Goal: Task Accomplishment & Management: Use online tool/utility

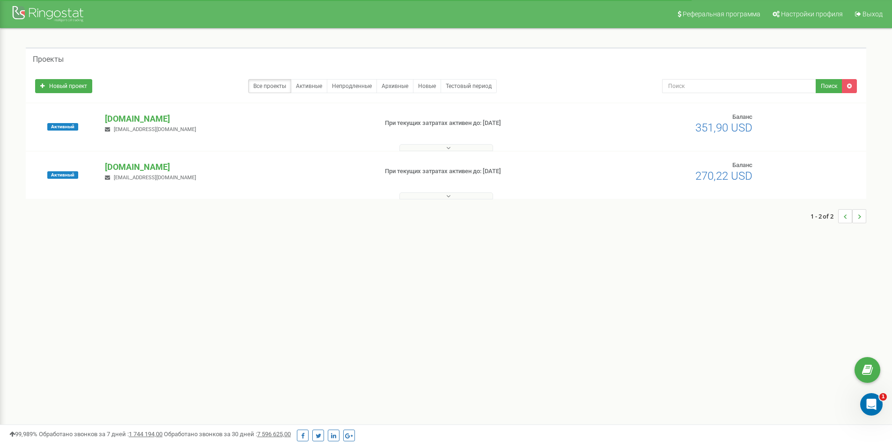
click at [439, 147] on button at bounding box center [446, 147] width 94 height 7
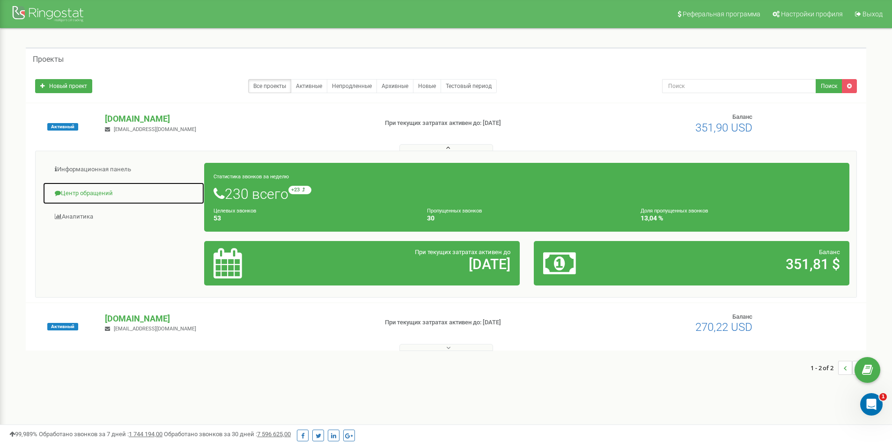
click at [100, 191] on link "Центр обращений" at bounding box center [124, 193] width 162 height 23
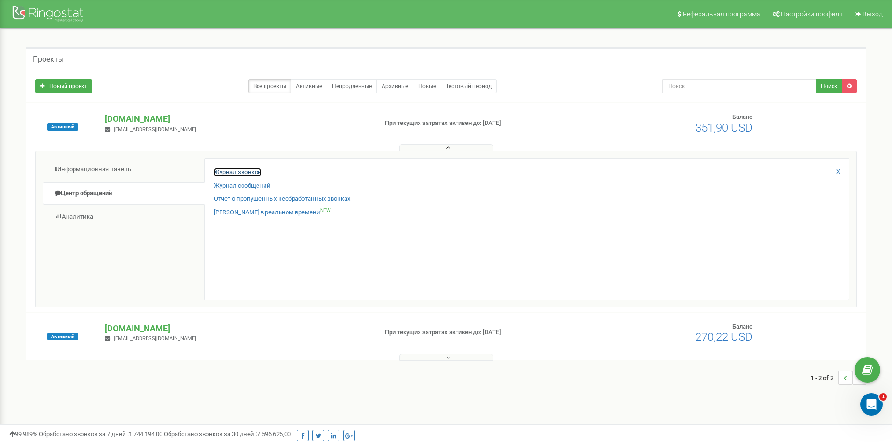
click at [230, 169] on link "Журнал звонков" at bounding box center [237, 172] width 47 height 9
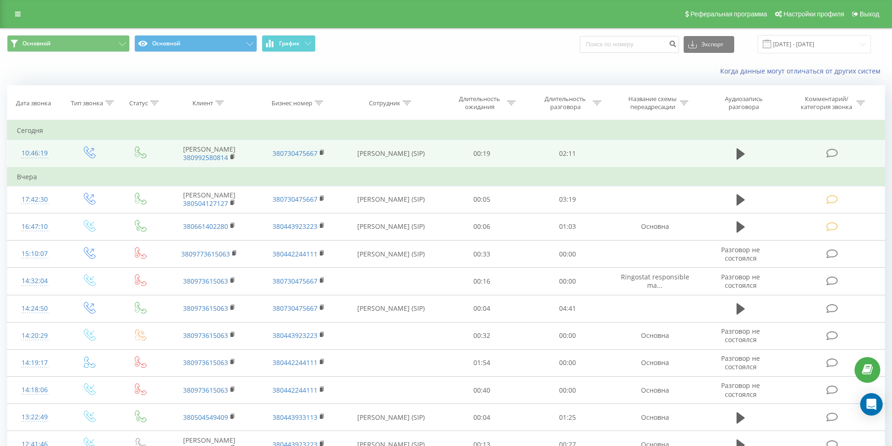
click at [835, 152] on icon at bounding box center [832, 153] width 12 height 10
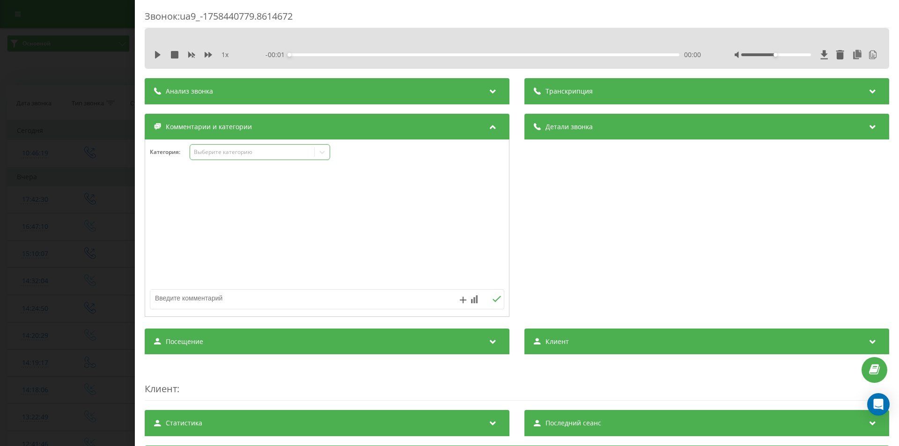
click at [260, 154] on div "Выберите категорию" at bounding box center [252, 151] width 117 height 7
click at [234, 185] on div "Консультация" at bounding box center [260, 183] width 140 height 15
click at [67, 162] on div "Звонок : ua9_-1758440779.8614672 1 x - 02:11 00:00 00:00 Транскрипция 00:00 Алл…" at bounding box center [449, 223] width 899 height 446
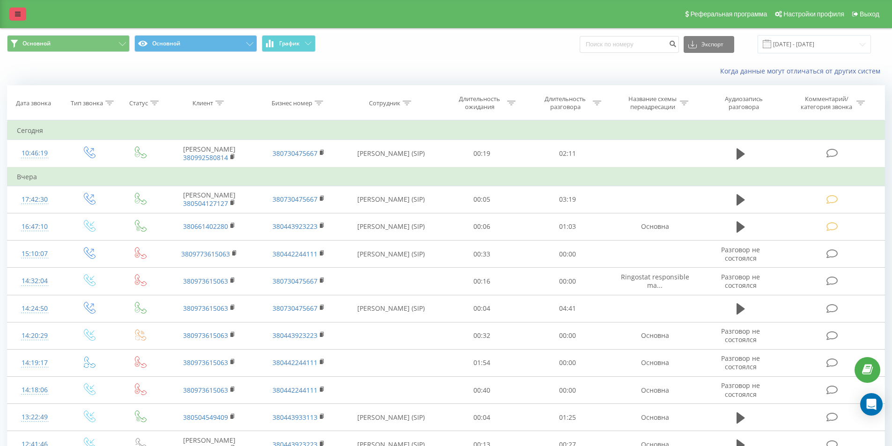
click at [15, 10] on link at bounding box center [17, 13] width 17 height 13
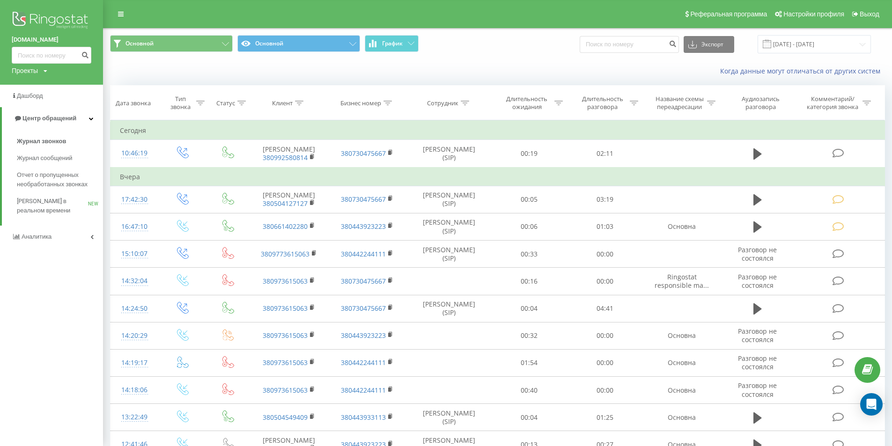
click at [38, 13] on img at bounding box center [52, 20] width 80 height 23
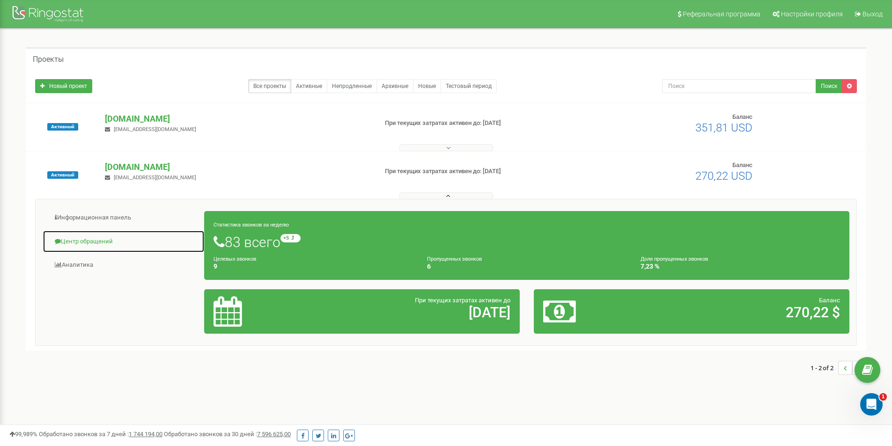
click at [82, 242] on link "Центр обращений" at bounding box center [124, 241] width 162 height 23
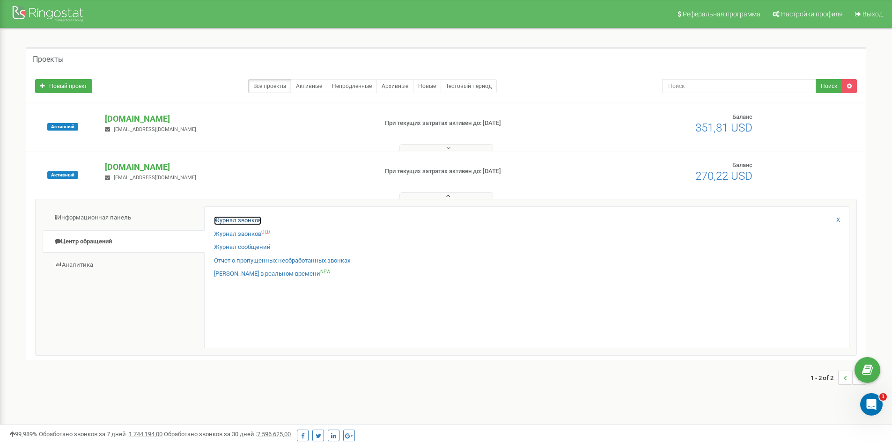
click at [224, 220] on link "Журнал звонков" at bounding box center [237, 220] width 47 height 9
